Goal: Find specific page/section: Find specific page/section

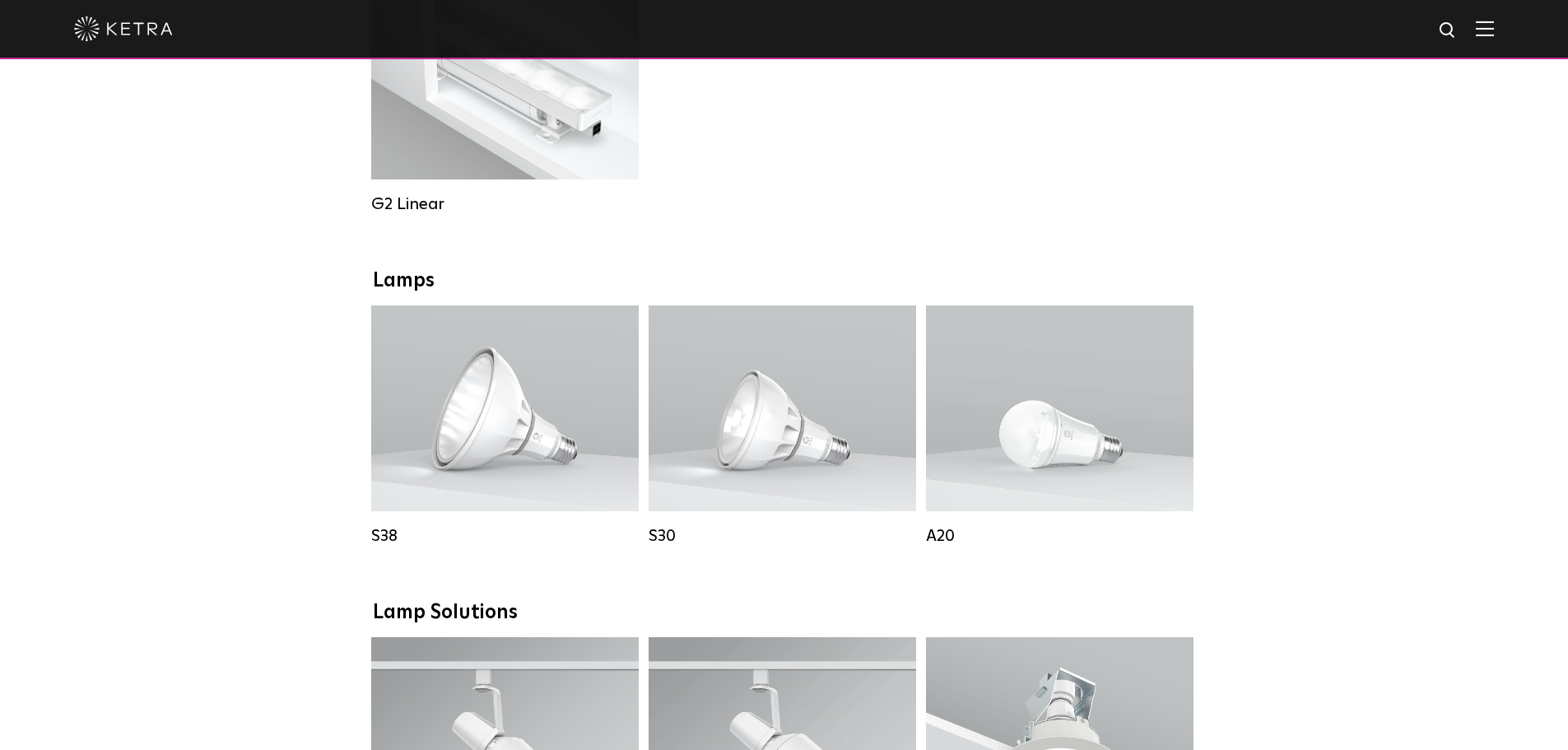
scroll to position [988, 0]
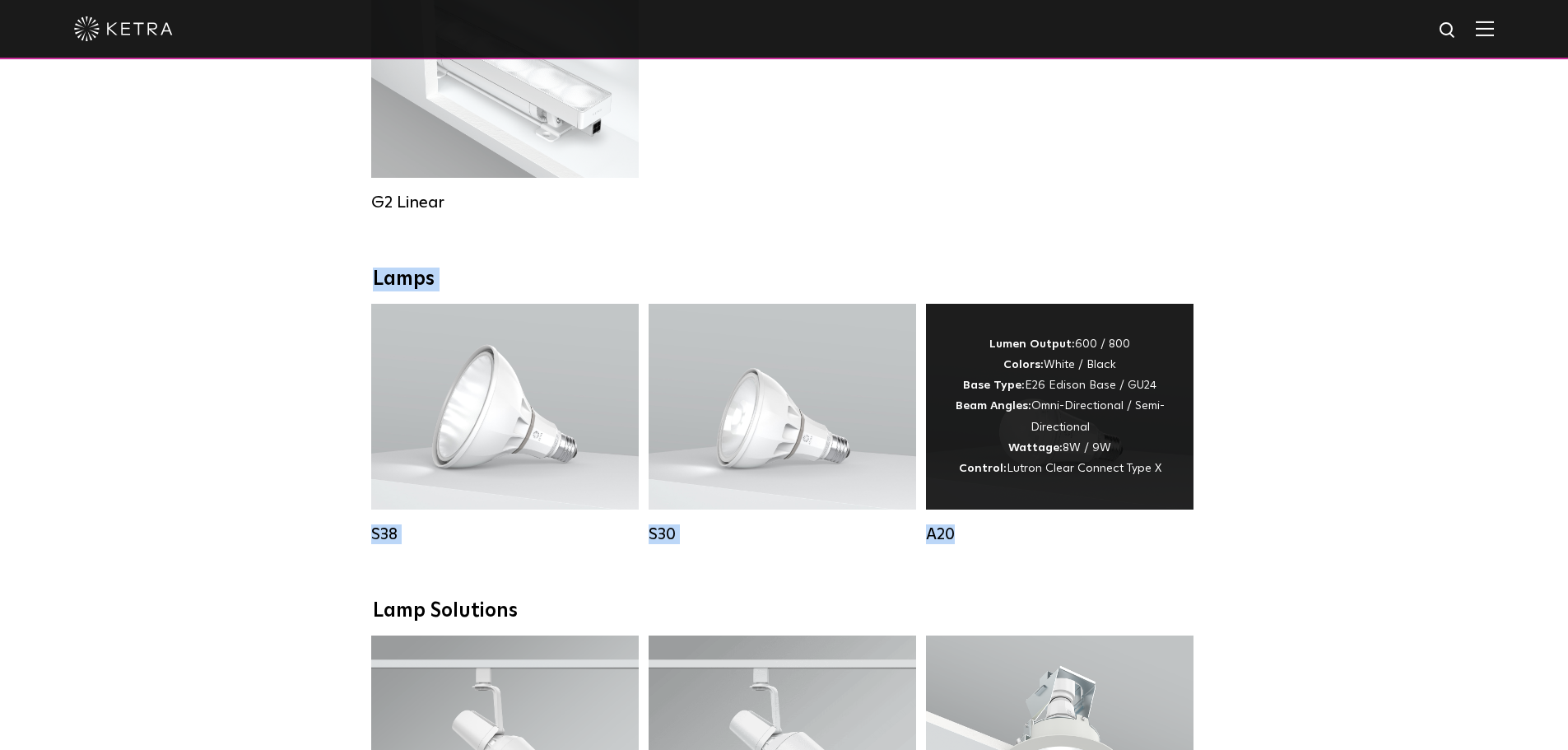
drag, startPoint x: 328, startPoint y: 269, endPoint x: 1148, endPoint y: 528, distance: 859.9
click at [1148, 528] on div "Downlights D2 Downlight Family Lumen Output: 1200 Colors: White / Black / Gloss…" at bounding box center [784, 617] width 1568 height 2556
click at [1181, 568] on div "A20 Lumen Output: 600 / 800 Colors: White / Black Base Type: E26 Edison Base / …" at bounding box center [1059, 436] width 277 height 265
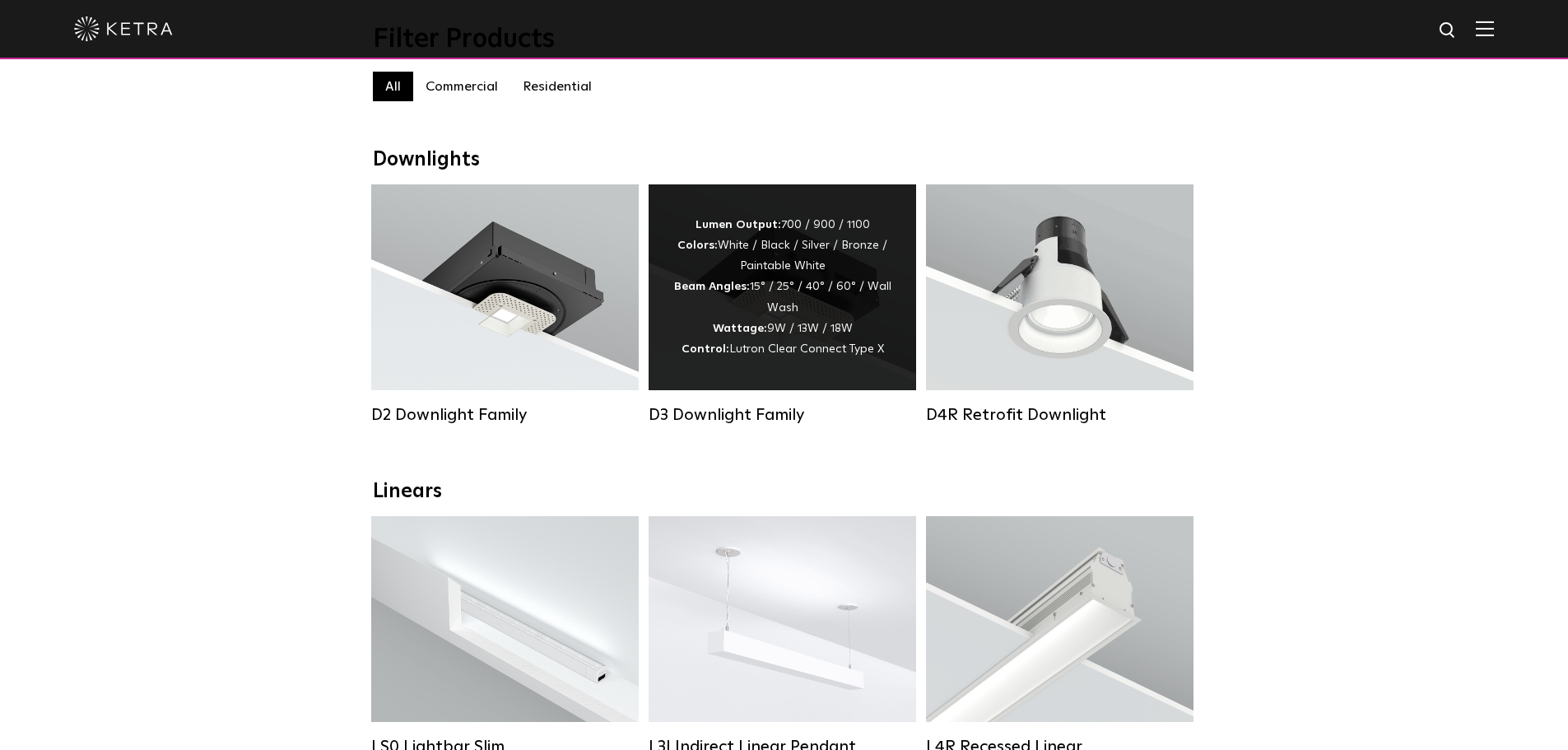
scroll to position [165, 0]
